Goal: Information Seeking & Learning: Find specific fact

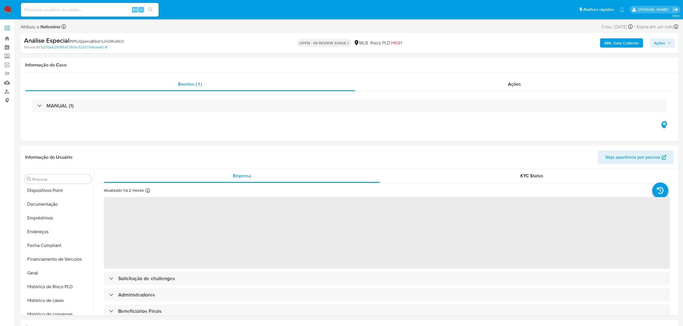
scroll to position [260, 0]
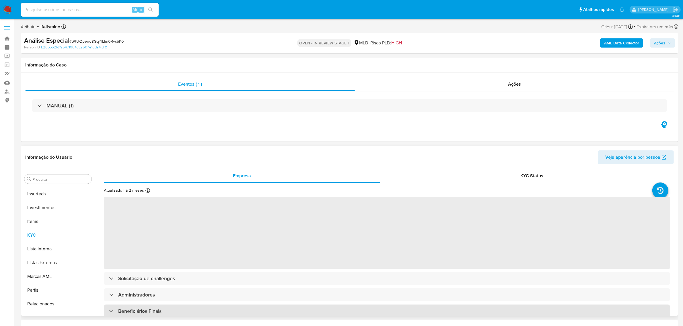
select select "10"
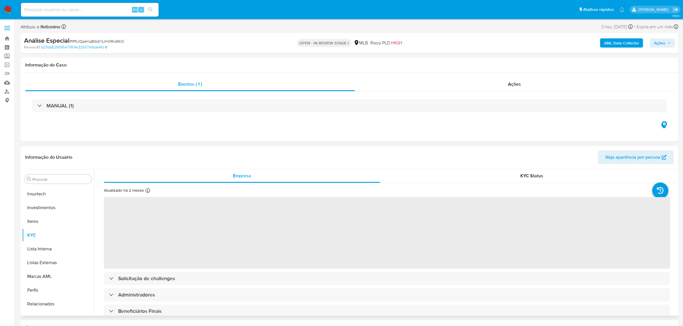
scroll to position [297, 0]
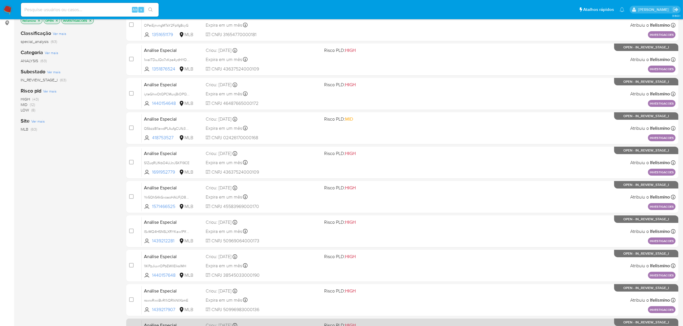
scroll to position [146, 0]
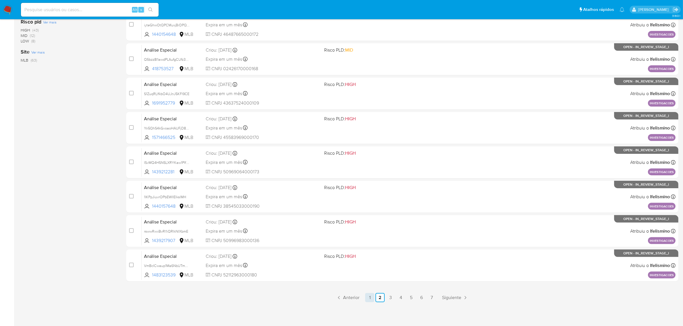
click at [373, 299] on link "1" at bounding box center [369, 297] width 9 height 9
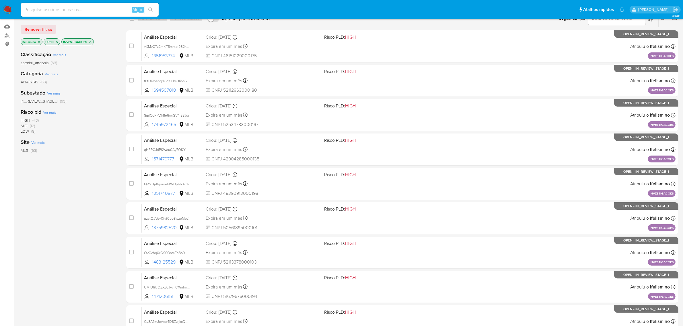
scroll to position [146, 0]
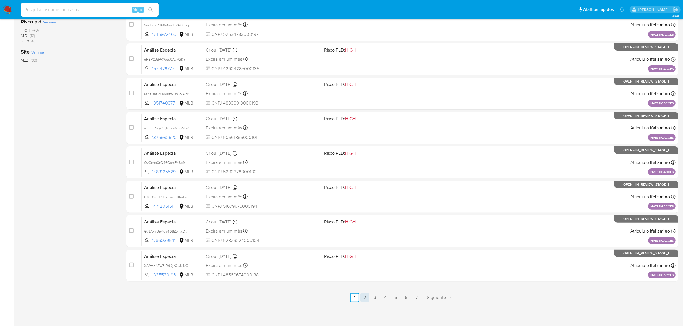
click at [360, 295] on link "2" at bounding box center [364, 297] width 9 height 9
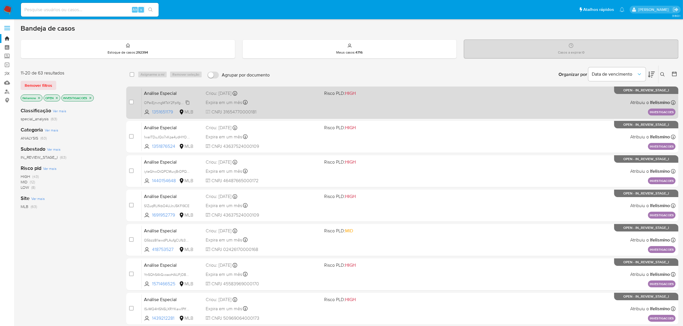
click at [179, 99] on div "OPeiEjnvngMTsY2Fplfg8cyG" at bounding box center [167, 102] width 46 height 6
click at [287, 106] on div "Análise Especial OPeiEjnvngMTsY2Fplfg8cyG Copiado Copiado 1351651179 MLB Risco …" at bounding box center [408, 102] width 533 height 29
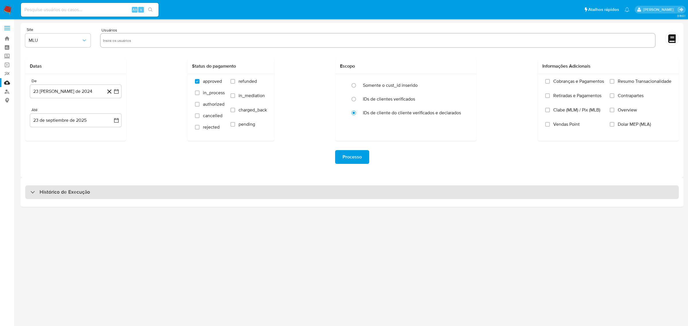
click at [237, 194] on div "Histórico de Execução" at bounding box center [352, 192] width 654 height 14
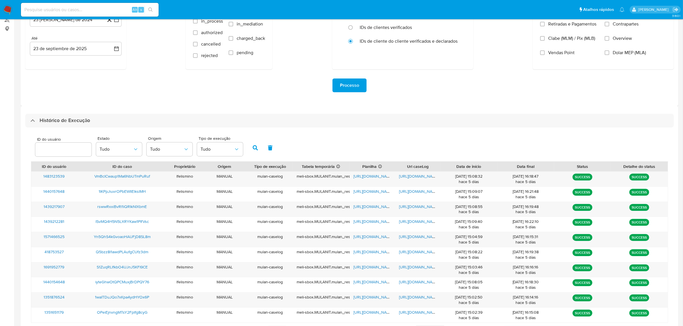
scroll to position [108, 0]
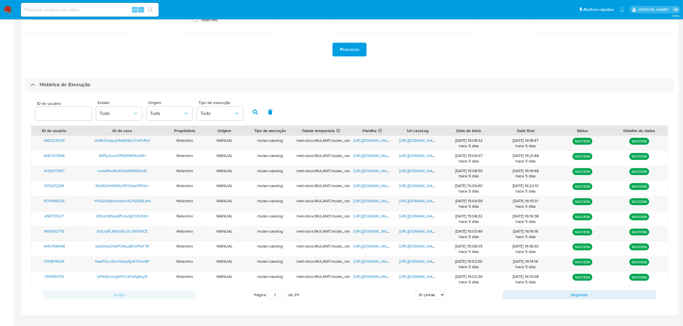
click at [431, 299] on select "5 Linhas 10 Linhas 20 Linhas 25 Linhas 50 Linhas 100 Linhas" at bounding box center [430, 295] width 30 height 10
select select "20"
click at [415, 291] on select "5 Linhas 10 Linhas 20 Linhas 25 Linhas 50 Linhas 100 Linhas" at bounding box center [430, 295] width 30 height 10
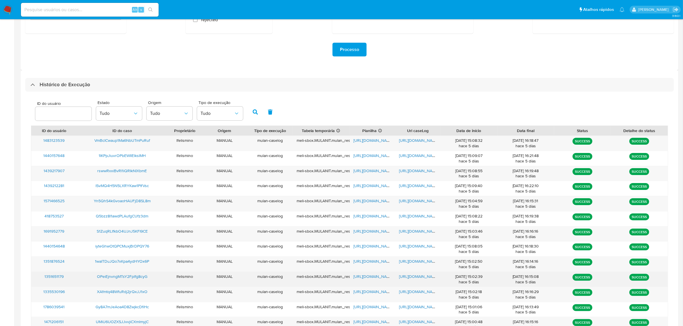
click at [419, 280] on span "https://docs.google.com/document/d/1l62MGTBsriwg5B7x5GJ_hmNWeYjLQXTU0bNgrDFgHkc…" at bounding box center [419, 277] width 40 height 6
click at [370, 279] on span "https://docs.google.com/spreadsheets/d/1oZoSnQD-jUPi4t32oDkfV_rupfNYGrE7R01cwsv…" at bounding box center [373, 277] width 40 height 6
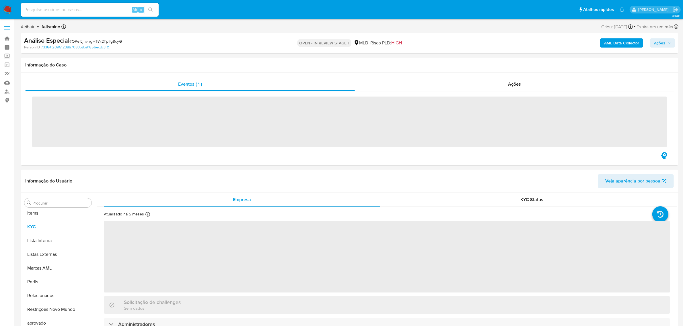
scroll to position [297, 0]
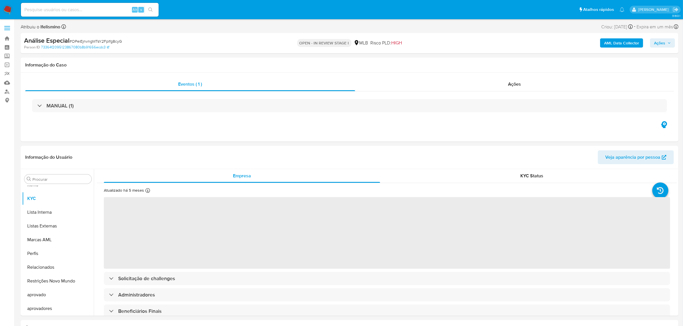
select select "10"
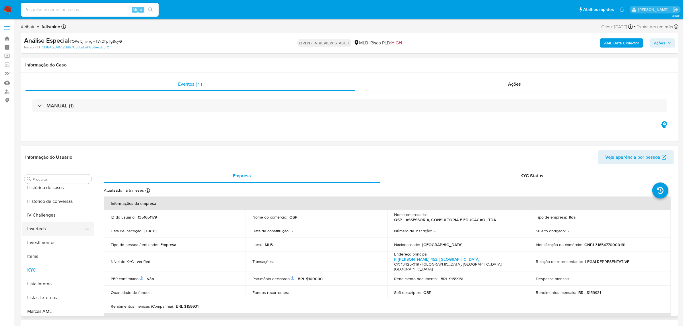
scroll to position [189, 0]
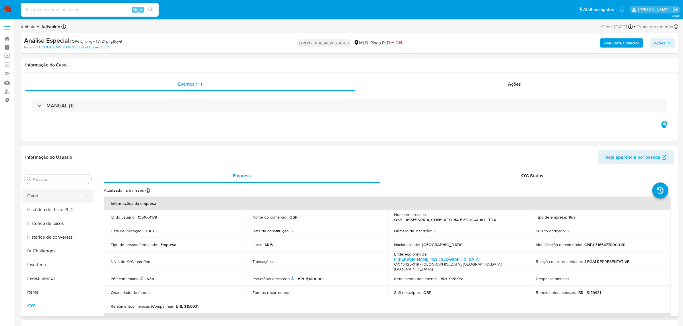
drag, startPoint x: 49, startPoint y: 197, endPoint x: 37, endPoint y: 197, distance: 12.6
click at [46, 197] on button "Geral" at bounding box center [55, 196] width 67 height 14
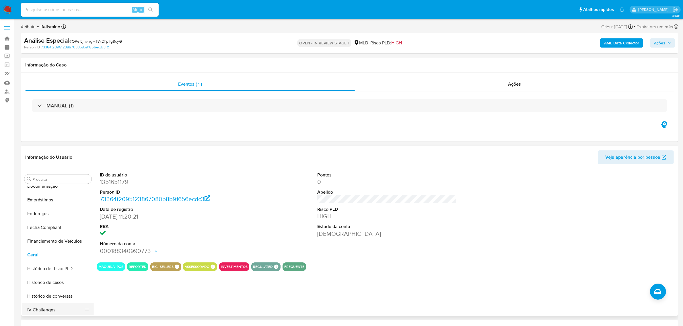
scroll to position [118, 0]
drag, startPoint x: 45, startPoint y: 202, endPoint x: 99, endPoint y: 215, distance: 55.4
click at [45, 202] on button "Documentação" at bounding box center [58, 199] width 72 height 14
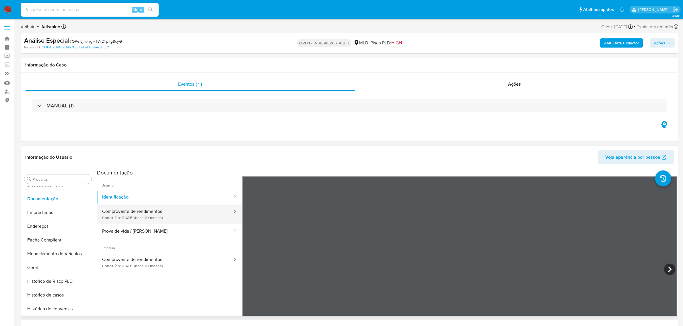
click at [196, 221] on button "Comprovante de rendimentos Concluído: 30/11/2024 (hace 10 meses)" at bounding box center [165, 214] width 136 height 19
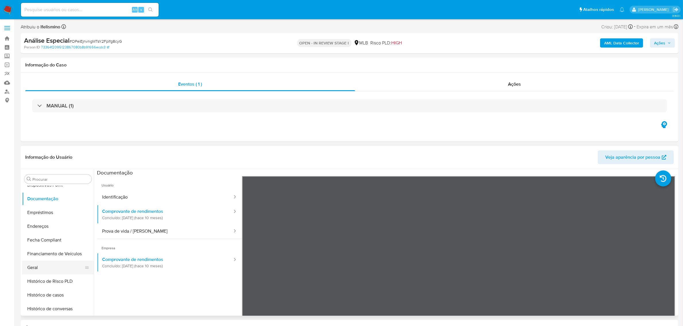
click at [39, 261] on button "Geral" at bounding box center [55, 268] width 67 height 14
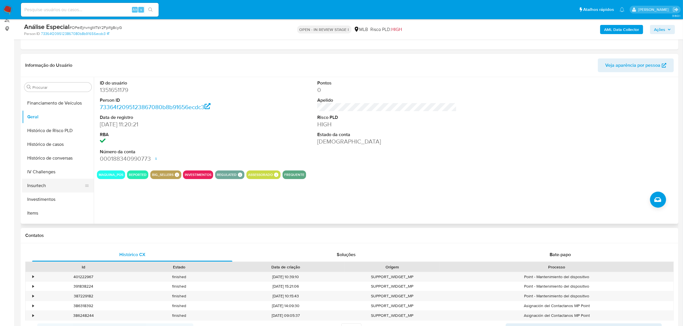
scroll to position [189, 0]
click at [39, 217] on button "KYC" at bounding box center [55, 214] width 67 height 14
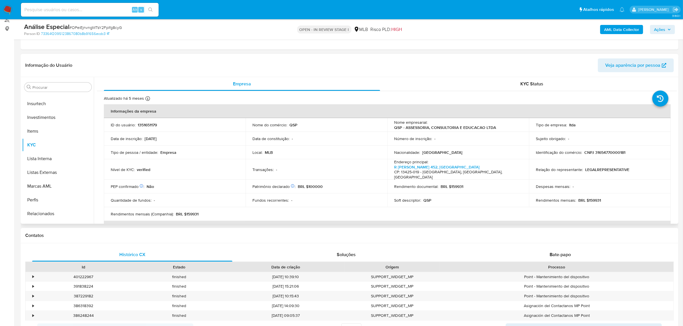
scroll to position [297, 0]
click at [51, 211] on button "aprovadores" at bounding box center [55, 217] width 67 height 14
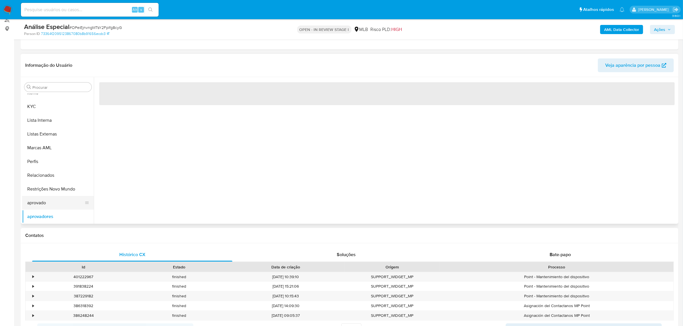
click at [52, 194] on button "Restrições Novo Mundo" at bounding box center [58, 189] width 72 height 14
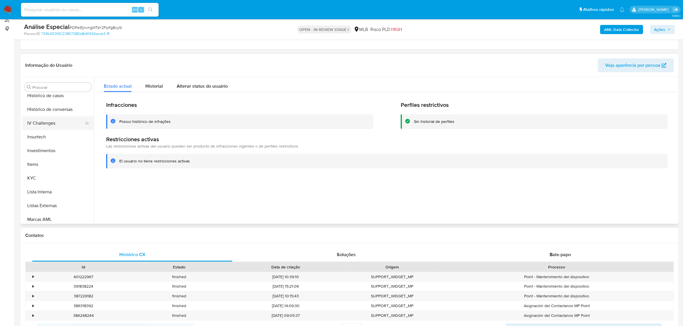
click at [52, 120] on button "IV Challenges" at bounding box center [55, 123] width 67 height 14
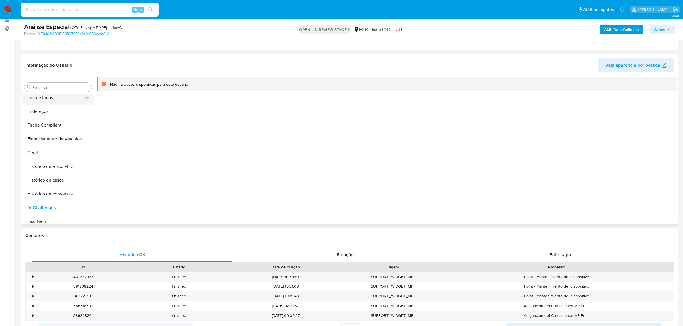
scroll to position [118, 0]
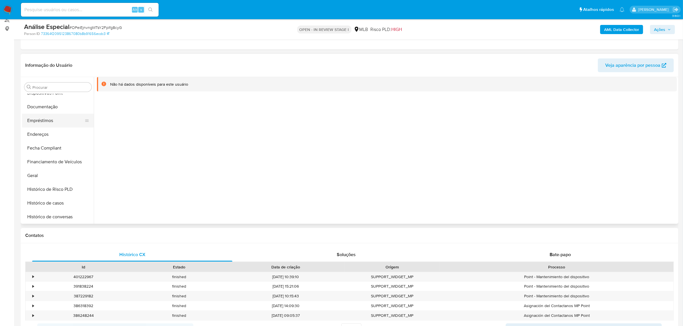
click at [42, 120] on button "Empréstimos" at bounding box center [55, 121] width 67 height 14
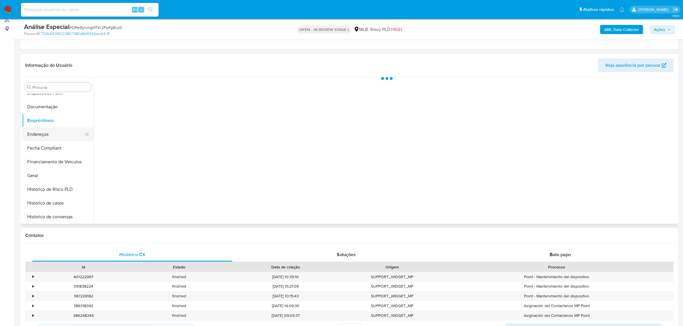
click at [38, 130] on button "Endereços" at bounding box center [55, 135] width 67 height 14
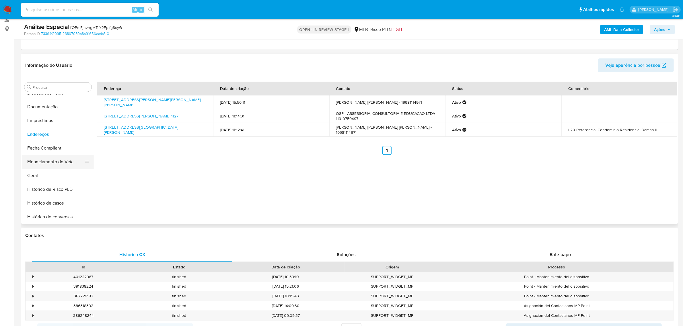
scroll to position [82, 0]
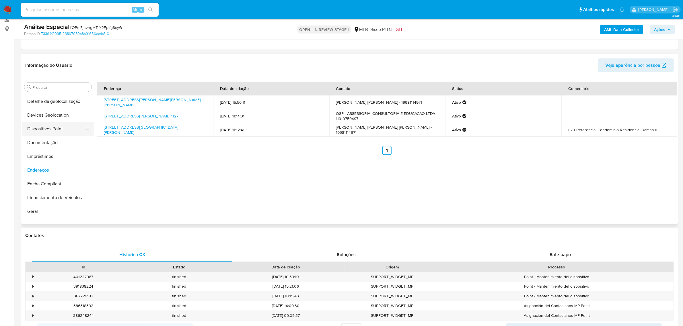
click at [59, 130] on button "Dispositivos Point" at bounding box center [55, 129] width 67 height 14
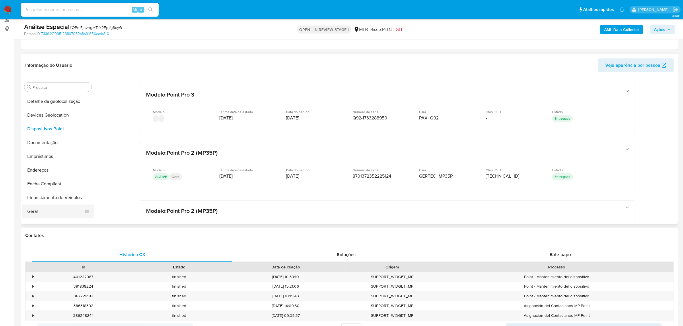
click at [33, 208] on button "Geral" at bounding box center [55, 212] width 67 height 14
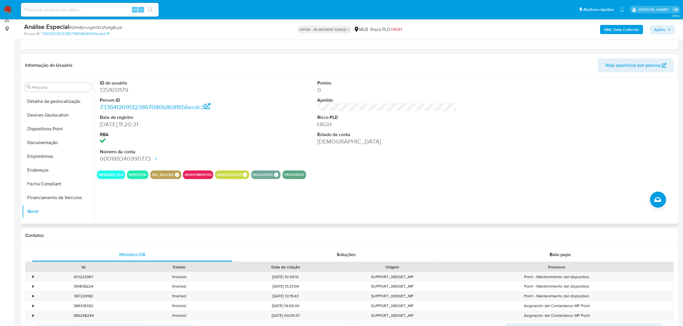
click at [124, 91] on dd "1351651179" at bounding box center [169, 90] width 139 height 8
copy dd "1351651179"
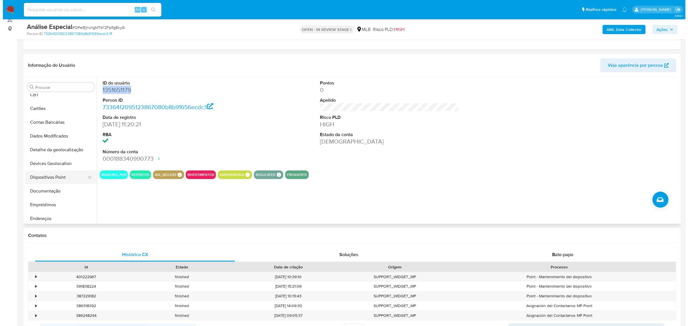
scroll to position [0, 0]
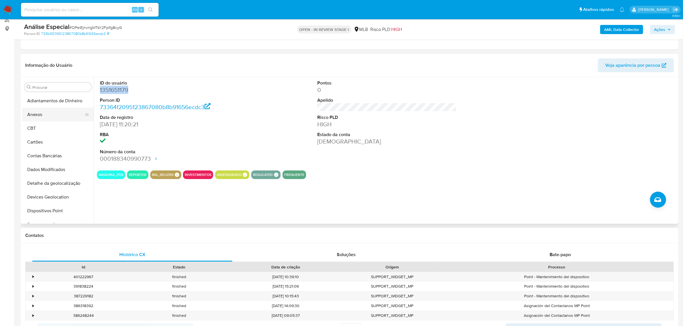
click at [42, 112] on button "Anexos" at bounding box center [55, 115] width 67 height 14
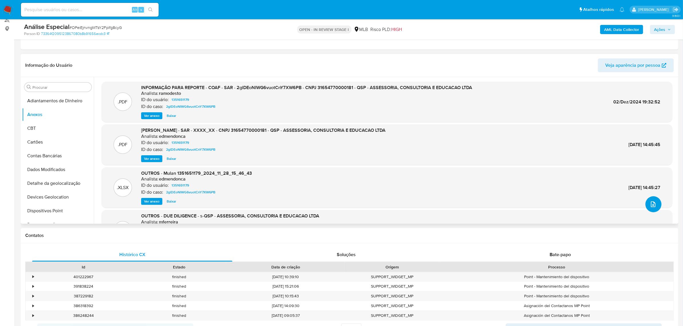
click at [654, 202] on span "upload-file" at bounding box center [652, 204] width 7 height 7
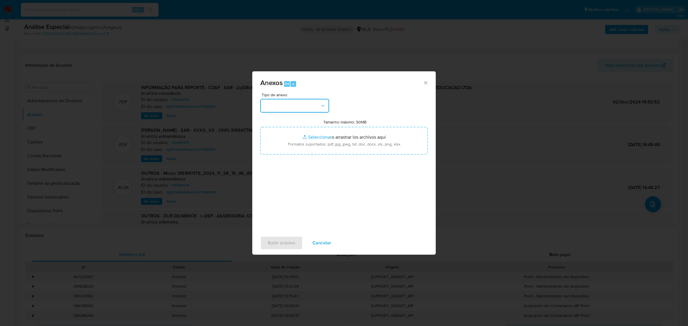
drag, startPoint x: 303, startPoint y: 103, endPoint x: 306, endPoint y: 107, distance: 4.3
click at [303, 103] on button "button" at bounding box center [294, 106] width 69 height 14
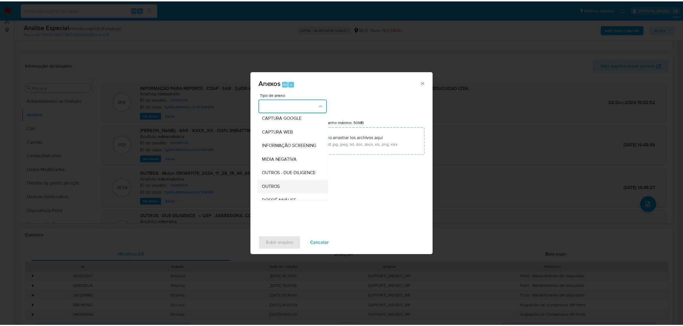
scroll to position [88, 0]
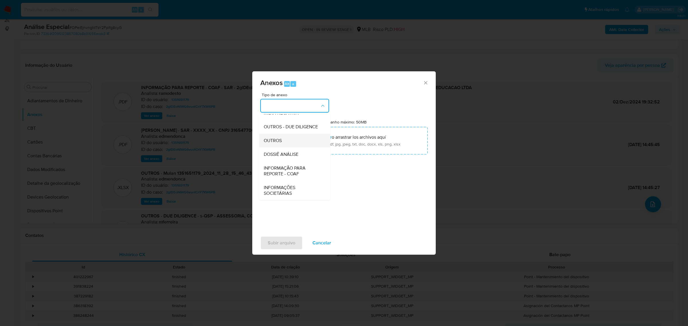
click at [289, 142] on div "OUTROS" at bounding box center [293, 141] width 58 height 14
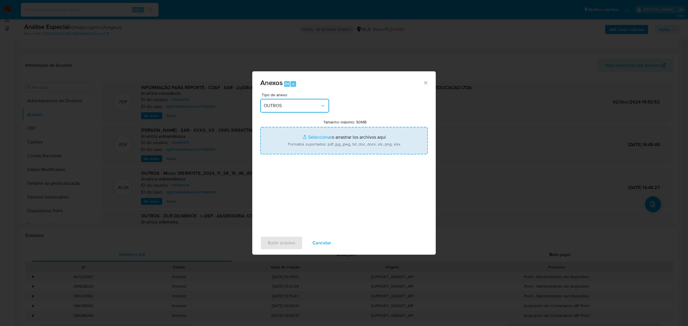
type input "C:\fakepath\Mulan 1351651179_2025_09_18_14_12_19 FLAX EDUC REPRESENTAÇÕES LTDA.…"
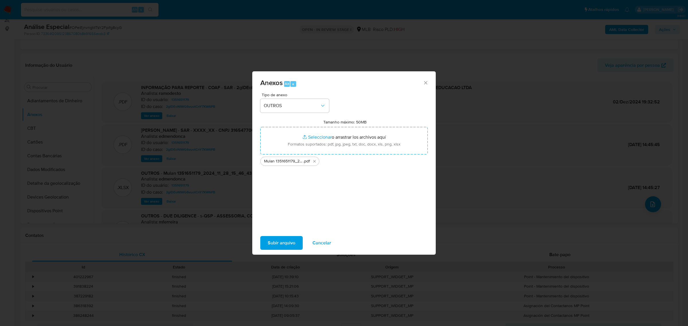
click at [280, 240] on span "Subir arquivo" at bounding box center [282, 243] width 28 height 13
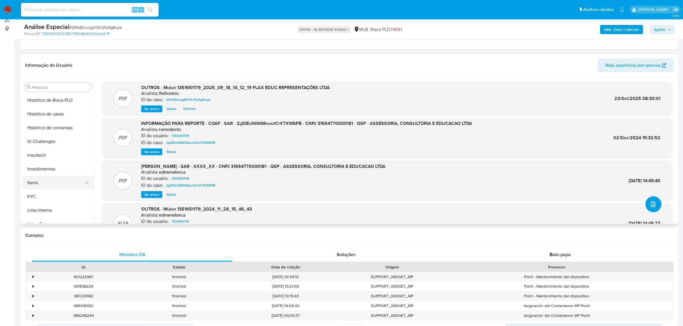
scroll to position [215, 0]
click at [45, 187] on ul "Adiantamentos de Dinheiro Anexos CBT Cartões Contas Bancárias Dados Modificados…" at bounding box center [58, 158] width 72 height 129
click at [44, 187] on button "KYC" at bounding box center [55, 189] width 67 height 14
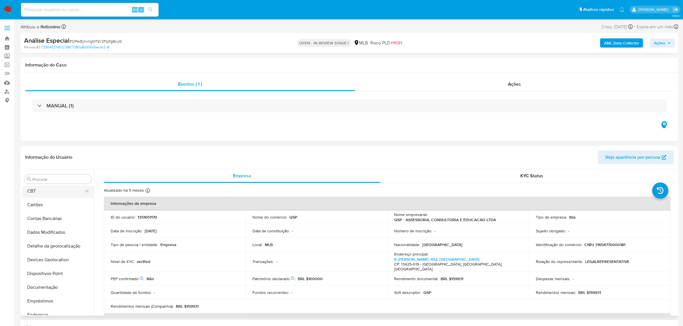
scroll to position [0, 0]
click at [65, 201] on button "Anexos" at bounding box center [55, 207] width 67 height 14
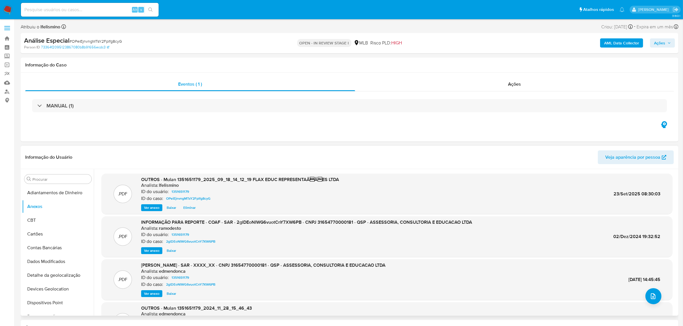
click at [184, 206] on span "Eliminar" at bounding box center [189, 208] width 12 height 6
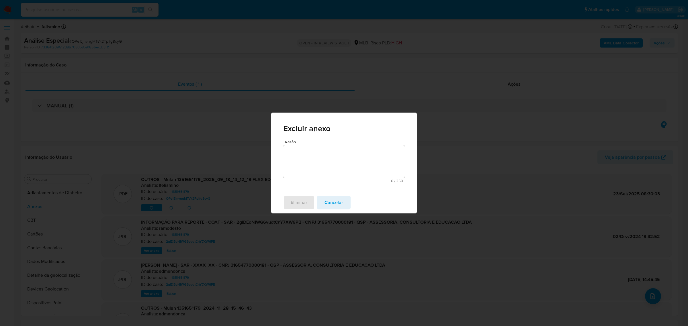
click at [353, 169] on textarea "Razão" at bounding box center [344, 161] width 122 height 33
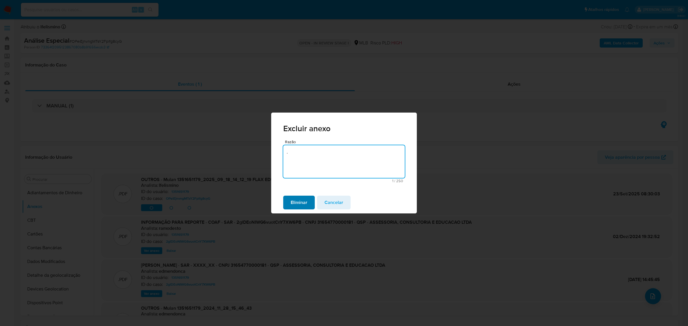
type textarea "."
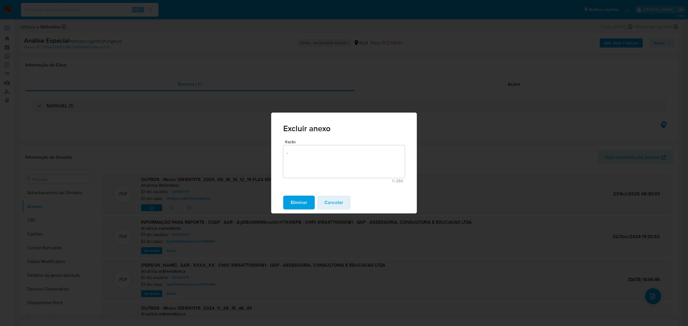
click at [306, 206] on span "Eliminar" at bounding box center [299, 202] width 17 height 13
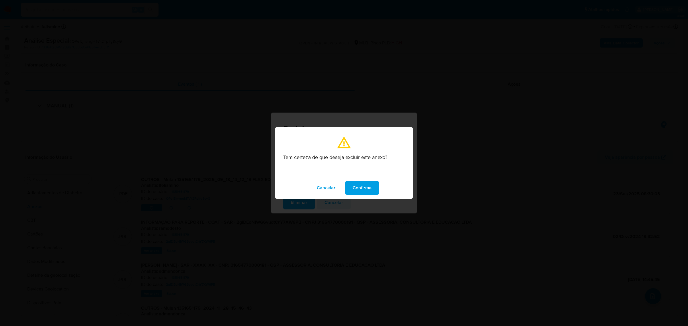
drag, startPoint x: 359, startPoint y: 191, endPoint x: 109, endPoint y: 195, distance: 249.4
click at [358, 190] on span "Confirme" at bounding box center [362, 188] width 19 height 13
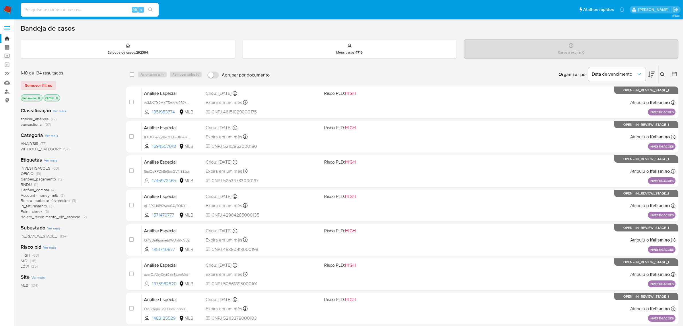
click at [7, 92] on link "Localizador de pessoas" at bounding box center [34, 91] width 68 height 9
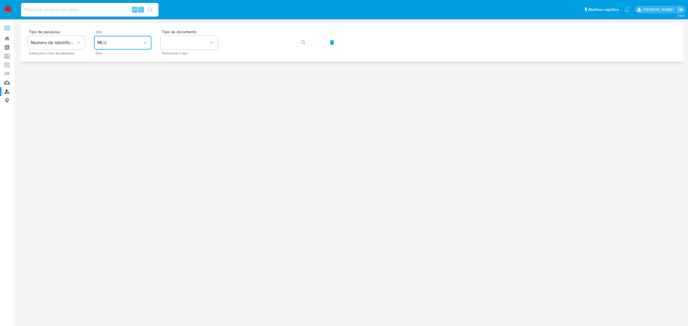
click at [130, 38] on button "MLU" at bounding box center [122, 43] width 57 height 14
drag, startPoint x: 126, startPoint y: 88, endPoint x: 163, endPoint y: 51, distance: 52.3
click at [126, 88] on div "MLB" at bounding box center [120, 86] width 47 height 14
drag, startPoint x: 178, startPoint y: 38, endPoint x: 179, endPoint y: 44, distance: 6.9
click at [178, 38] on button "identificationType" at bounding box center [189, 43] width 57 height 14
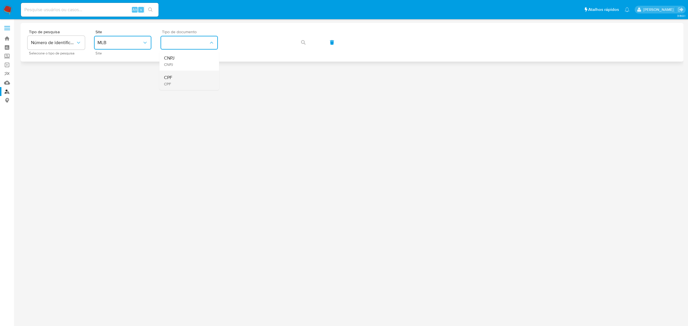
click at [184, 77] on div "CPF CPF" at bounding box center [187, 80] width 47 height 19
click at [311, 45] on button "button" at bounding box center [303, 43] width 19 height 14
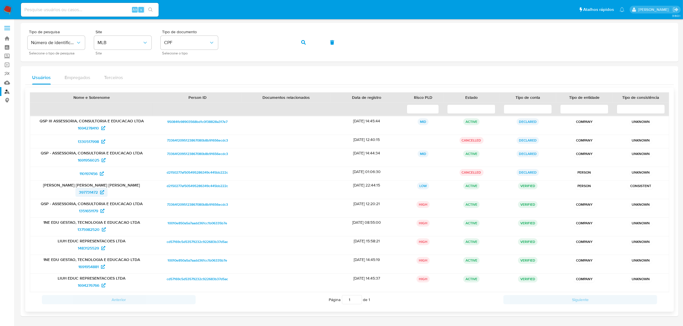
click at [81, 196] on span "397731472" at bounding box center [88, 192] width 19 height 9
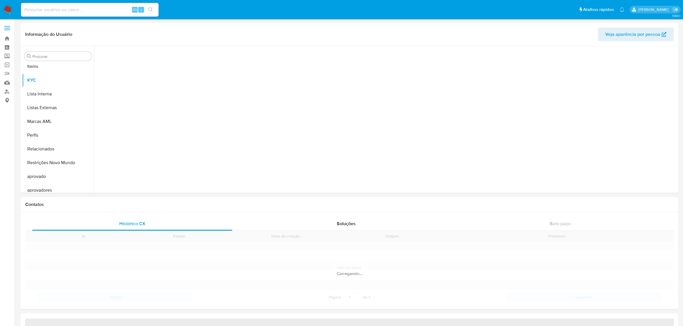
scroll to position [297, 0]
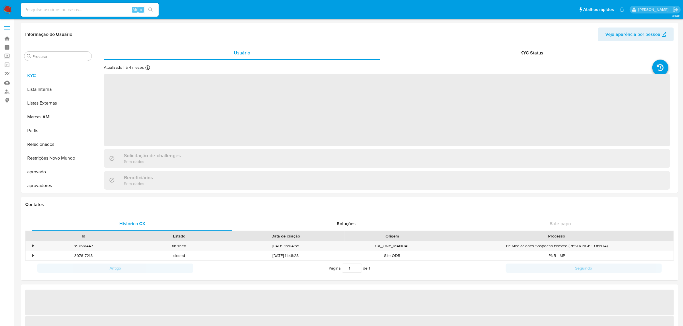
select select "10"
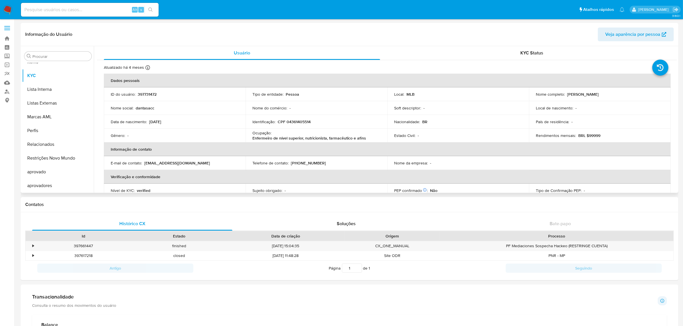
click at [297, 118] on td "Identificação : CPF 04361405514" at bounding box center [316, 122] width 142 height 14
drag, startPoint x: 297, startPoint y: 118, endPoint x: 290, endPoint y: 124, distance: 8.8
click at [290, 124] on p "CPF 04361405514" at bounding box center [293, 121] width 33 height 5
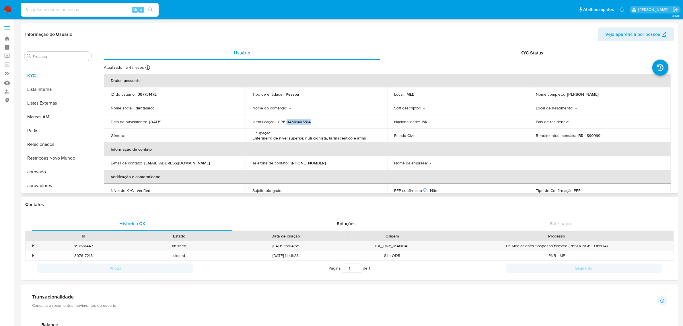
copy p "04361405514"
